Goal: Information Seeking & Learning: Learn about a topic

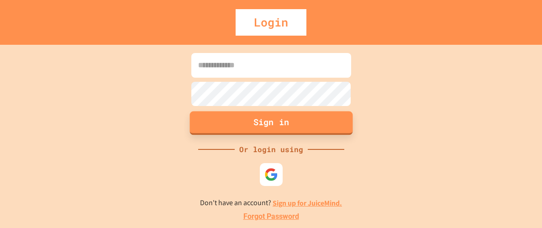
click at [239, 123] on button "Sign in" at bounding box center [270, 123] width 163 height 24
click at [214, 60] on input at bounding box center [271, 65] width 160 height 25
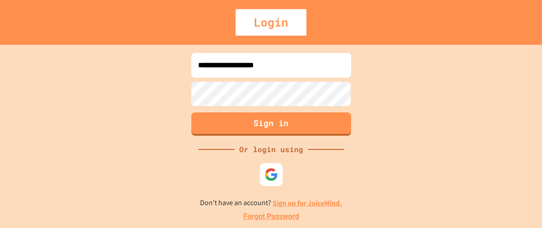
type input "**********"
click at [257, 119] on button "Sign in" at bounding box center [270, 123] width 163 height 24
click at [268, 177] on img at bounding box center [270, 174] width 15 height 15
click at [312, 201] on link "Sign up for JuiceMind." at bounding box center [306, 203] width 69 height 10
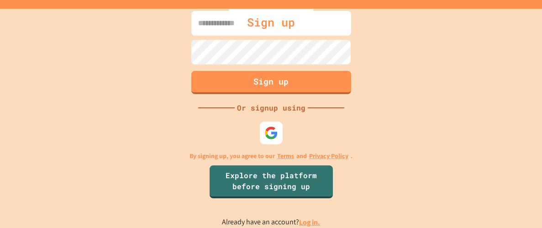
click at [310, 221] on link "Log in." at bounding box center [309, 222] width 21 height 10
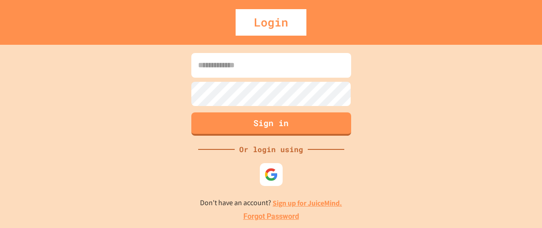
click at [230, 66] on input at bounding box center [271, 65] width 160 height 25
type input "**********"
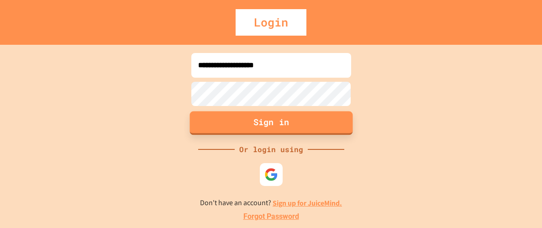
click at [252, 116] on button "Sign in" at bounding box center [270, 123] width 163 height 24
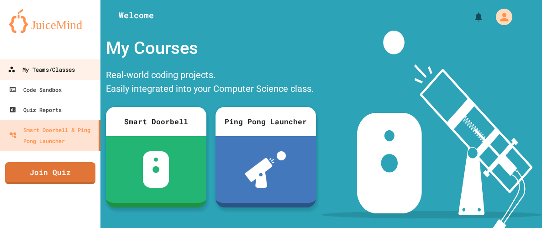
click at [55, 74] on div "My Teams/Classes" at bounding box center [41, 69] width 67 height 11
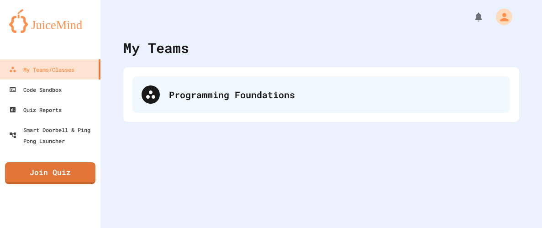
click at [198, 104] on div "Programming Foundations" at bounding box center [320, 94] width 377 height 37
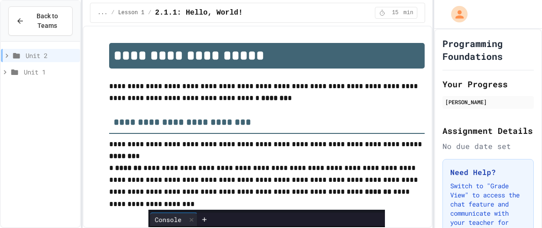
click at [5, 54] on icon at bounding box center [7, 56] width 8 height 8
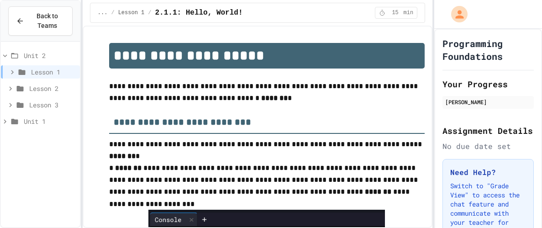
click at [5, 54] on icon at bounding box center [5, 56] width 8 height 8
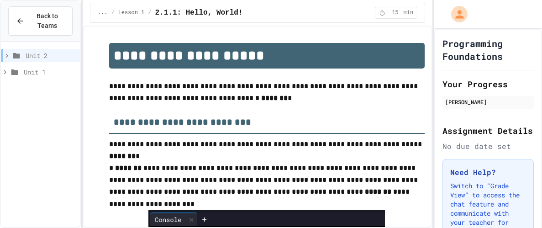
click at [7, 72] on icon at bounding box center [5, 72] width 8 height 8
click at [29, 135] on span "Lesson 4" at bounding box center [52, 138] width 47 height 10
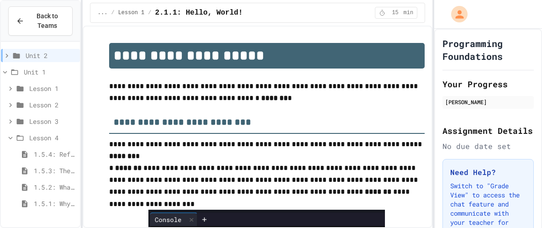
click at [7, 118] on icon at bounding box center [10, 121] width 8 height 8
click at [6, 138] on icon at bounding box center [10, 138] width 8 height 8
click at [5, 53] on icon at bounding box center [6, 55] width 3 height 4
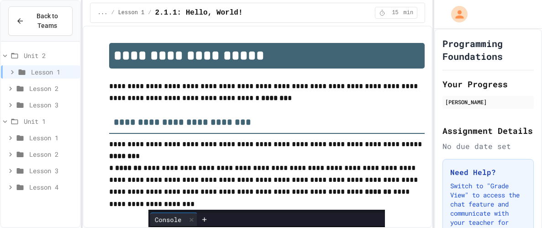
click at [8, 103] on icon at bounding box center [10, 105] width 8 height 8
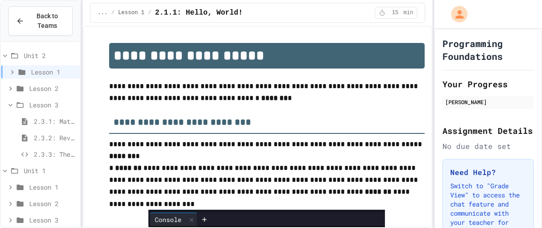
click at [46, 123] on span "2.3.1: Mathematical Operators" at bounding box center [55, 121] width 42 height 10
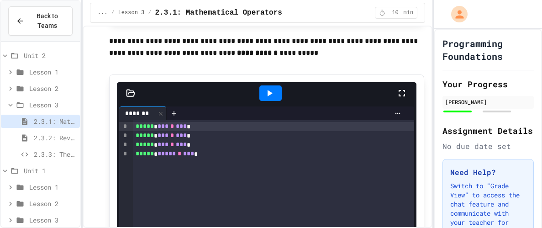
scroll to position [2249, 0]
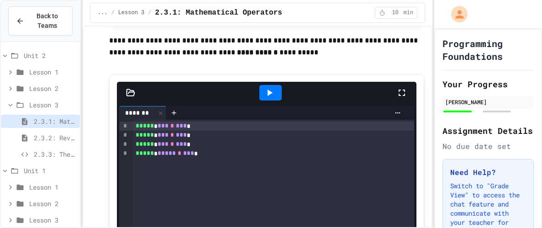
click at [271, 89] on icon at bounding box center [269, 92] width 11 height 11
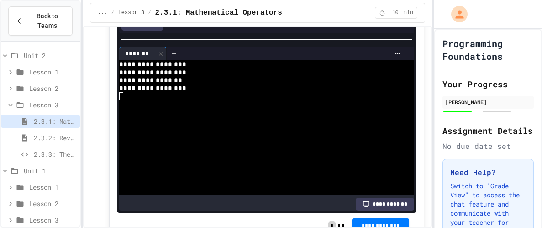
scroll to position [2487, 0]
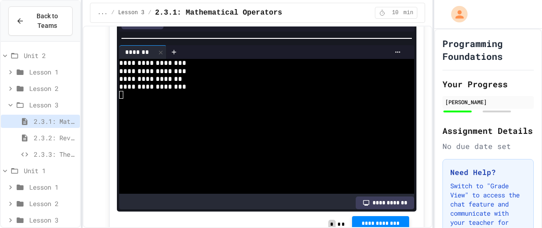
click at [396, 221] on span "**********" at bounding box center [380, 223] width 43 height 7
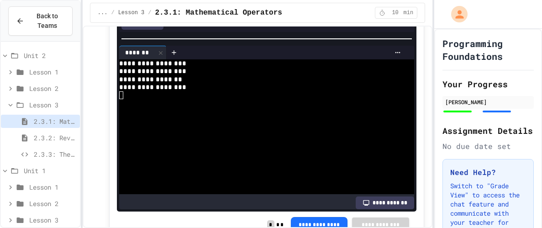
scroll to position [2487, 0]
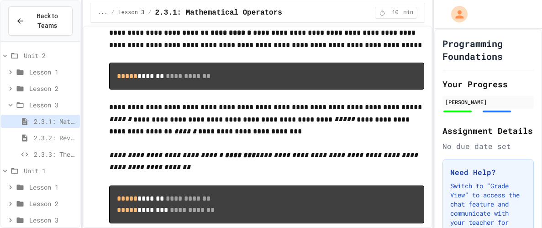
scroll to position [1537, 0]
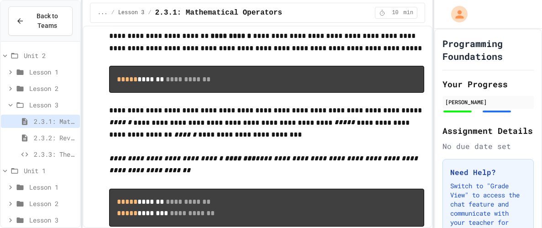
click at [48, 133] on span "2.3.2: Review - Mathematical Operators" at bounding box center [55, 138] width 42 height 10
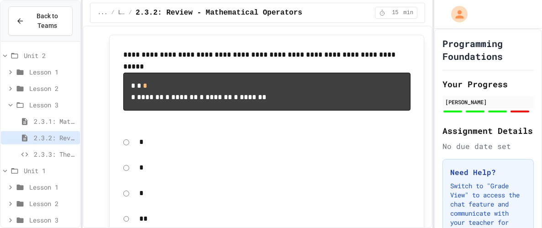
scroll to position [900, 0]
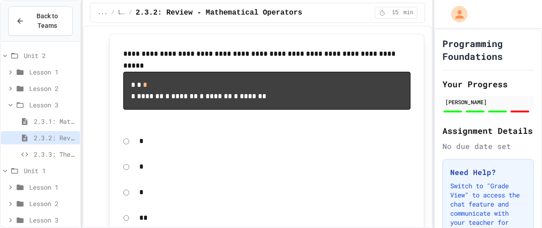
click at [55, 150] on span "2.3.3: The World's Worst [PERSON_NAME] Market" at bounding box center [55, 154] width 42 height 10
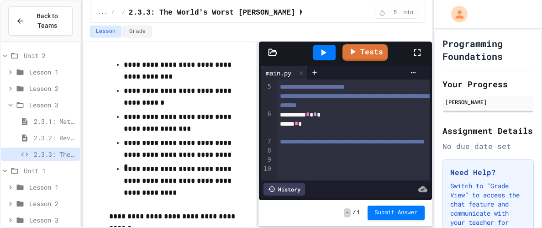
scroll to position [57, 0]
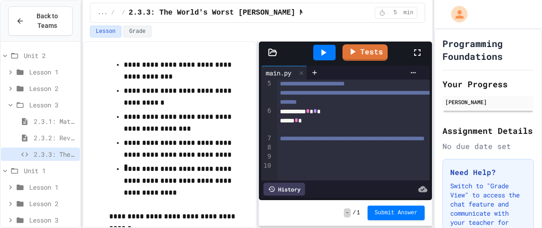
click at [322, 134] on div at bounding box center [353, 129] width 152 height 9
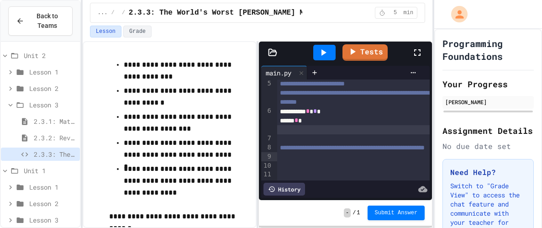
click at [336, 134] on div at bounding box center [353, 129] width 152 height 9
click at [321, 143] on div at bounding box center [353, 138] width 152 height 9
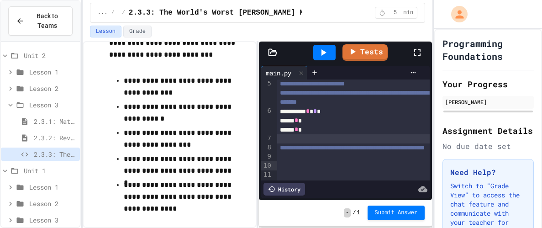
scroll to position [209, 0]
click at [332, 125] on div "***** *" at bounding box center [353, 120] width 152 height 9
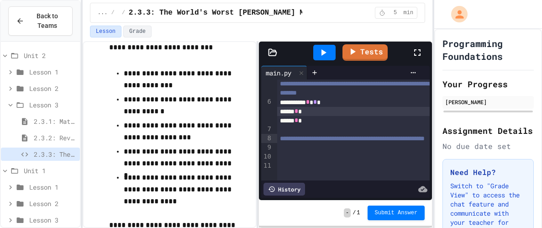
scroll to position [215, 0]
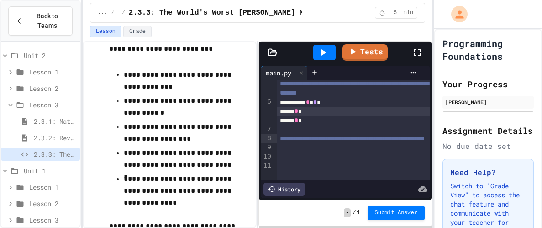
click at [325, 125] on div "***** *" at bounding box center [353, 120] width 152 height 9
click at [340, 116] on div "***** *" at bounding box center [353, 111] width 152 height 9
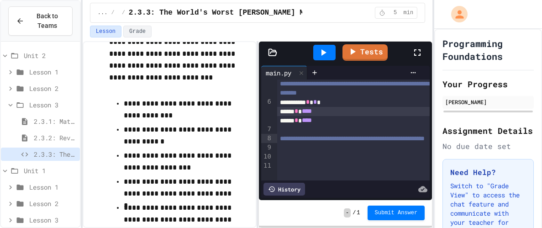
scroll to position [187, 0]
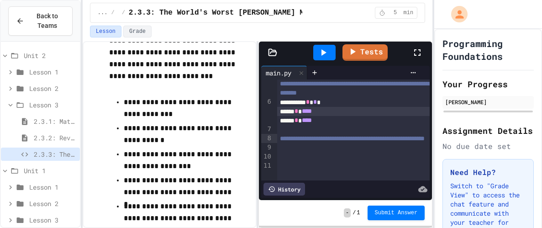
click at [312, 134] on div at bounding box center [353, 129] width 152 height 9
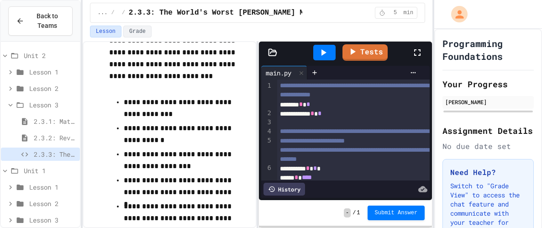
scroll to position [66, 0]
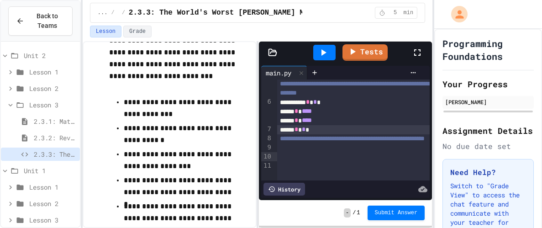
click at [391, 143] on div "**********" at bounding box center [353, 138] width 152 height 9
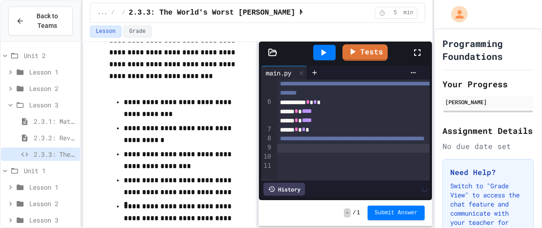
scroll to position [75, 0]
